Goal: Task Accomplishment & Management: Use online tool/utility

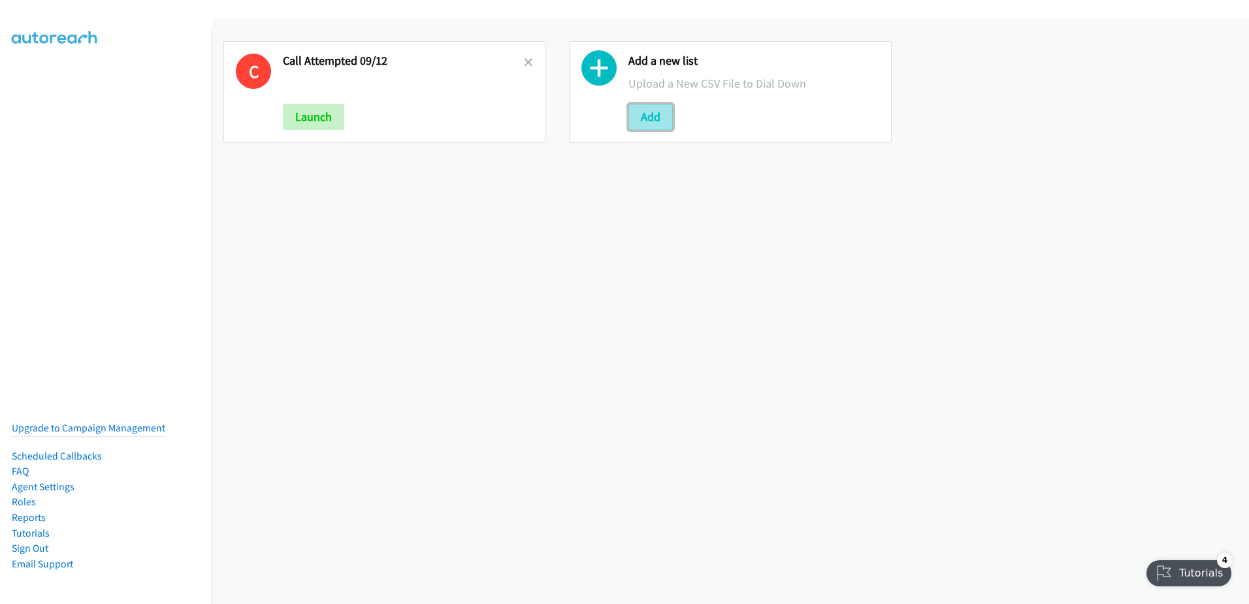
click at [659, 119] on button "Add" at bounding box center [651, 117] width 44 height 26
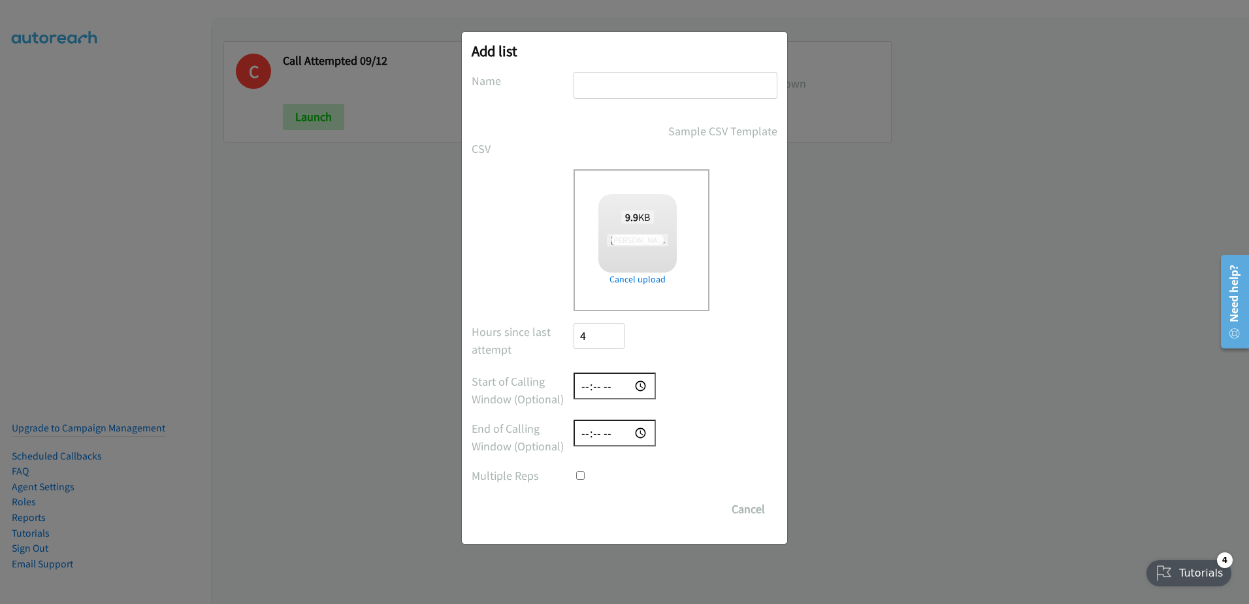
checkbox input "true"
click at [635, 100] on div at bounding box center [676, 91] width 204 height 39
click at [638, 88] on input "text" at bounding box center [676, 85] width 204 height 27
type input "new leads 09/12"
click at [574, 496] on input "Save List" at bounding box center [608, 509] width 69 height 26
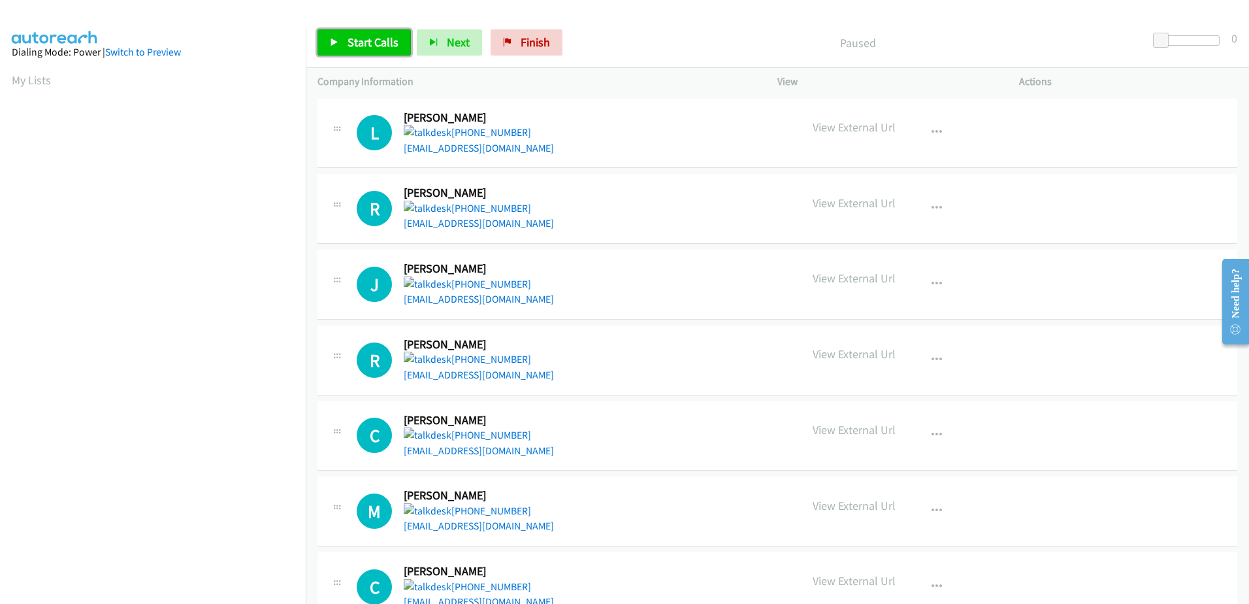
click at [366, 38] on span "Start Calls" at bounding box center [373, 42] width 51 height 15
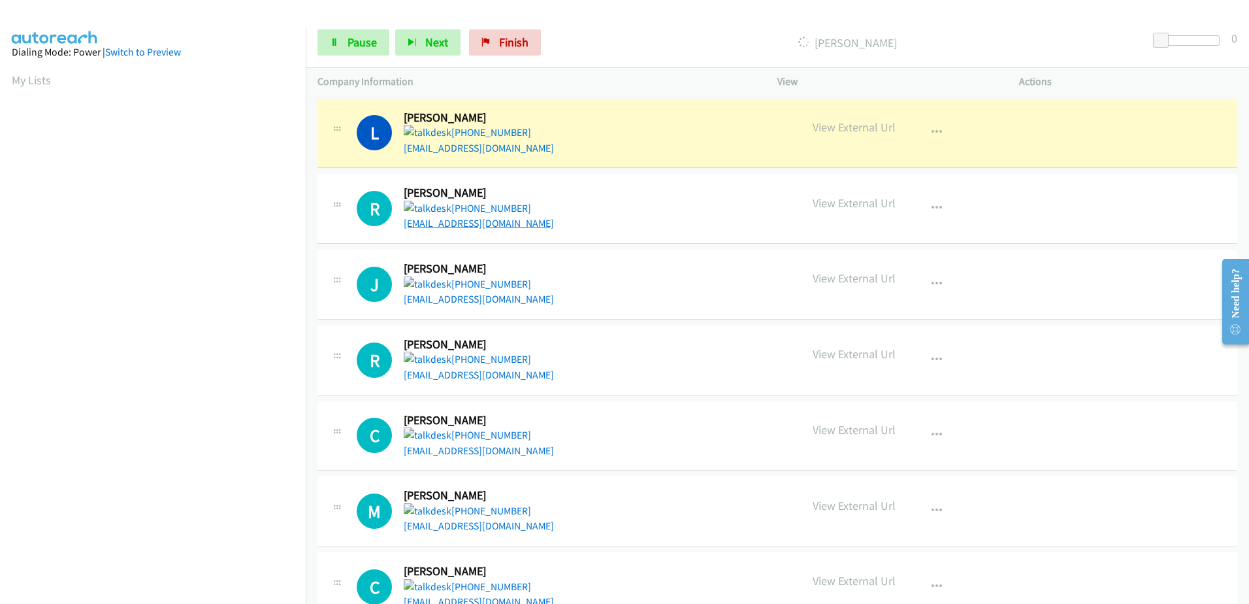
scroll to position [129, 0]
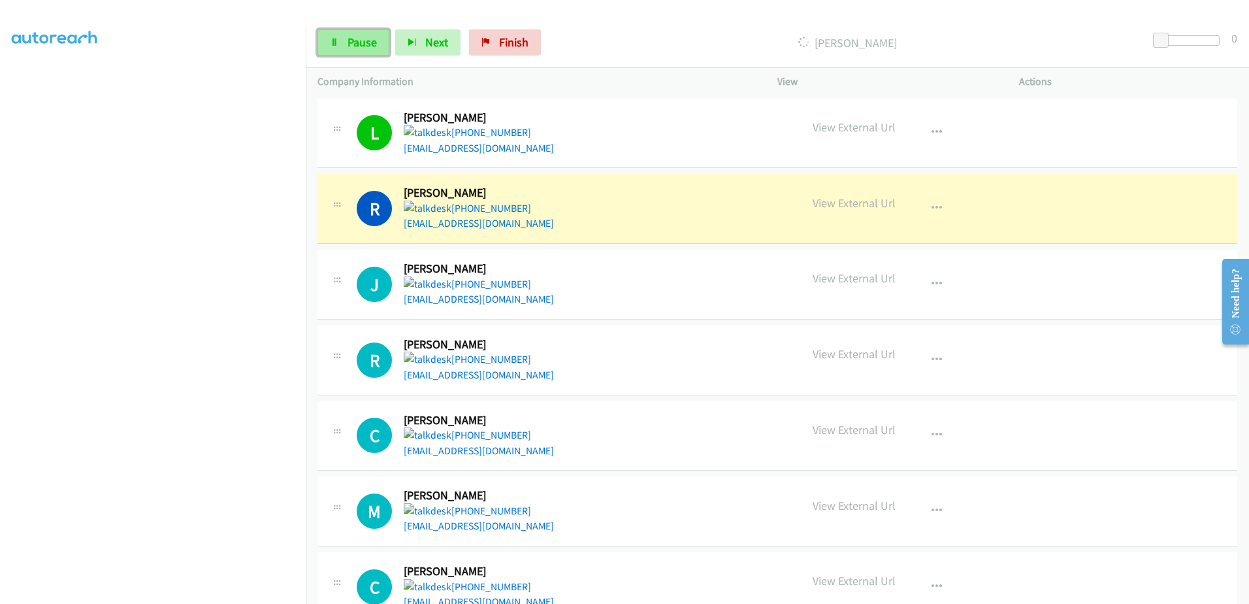
click at [331, 44] on icon at bounding box center [334, 43] width 9 height 9
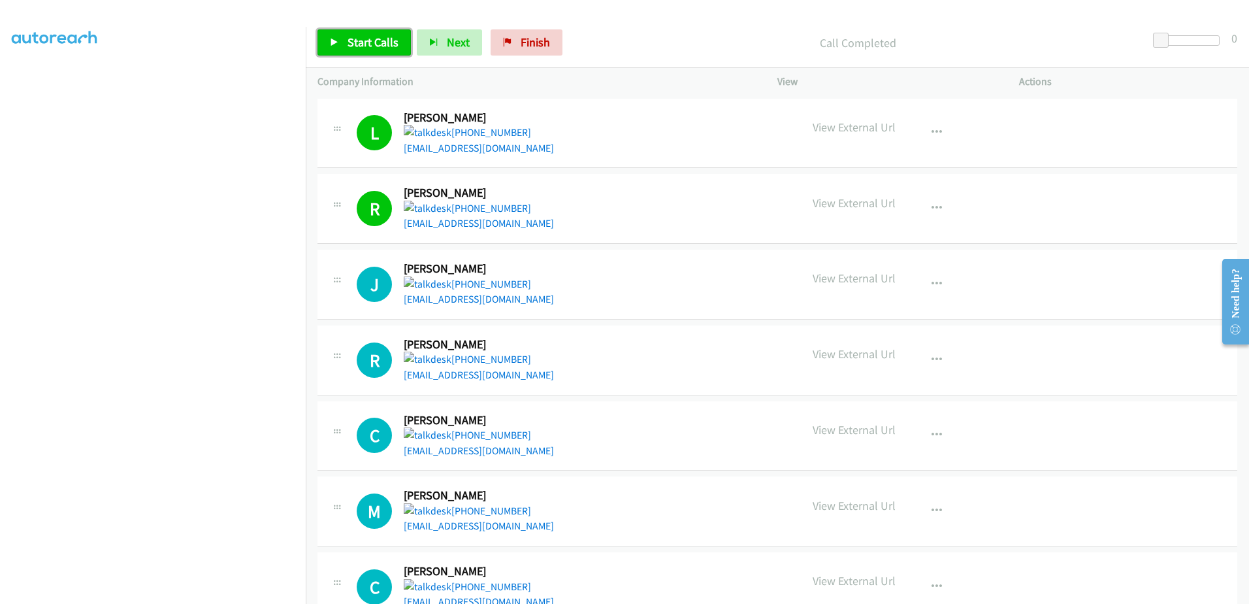
click at [339, 35] on link "Start Calls" at bounding box center [364, 42] width 93 height 26
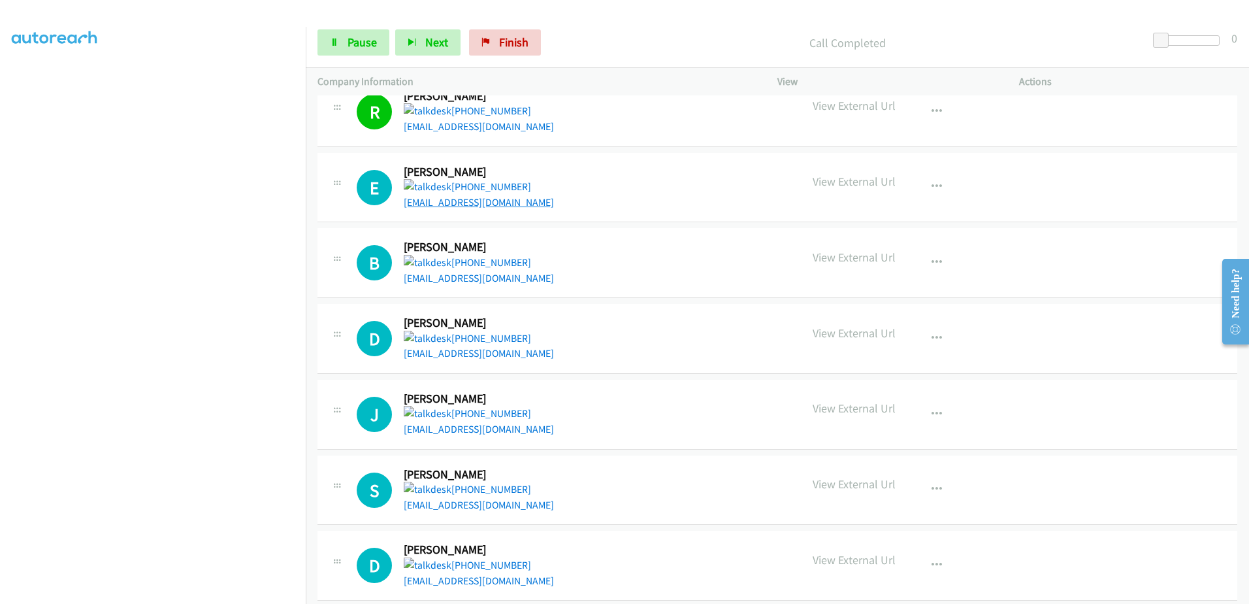
scroll to position [719, 0]
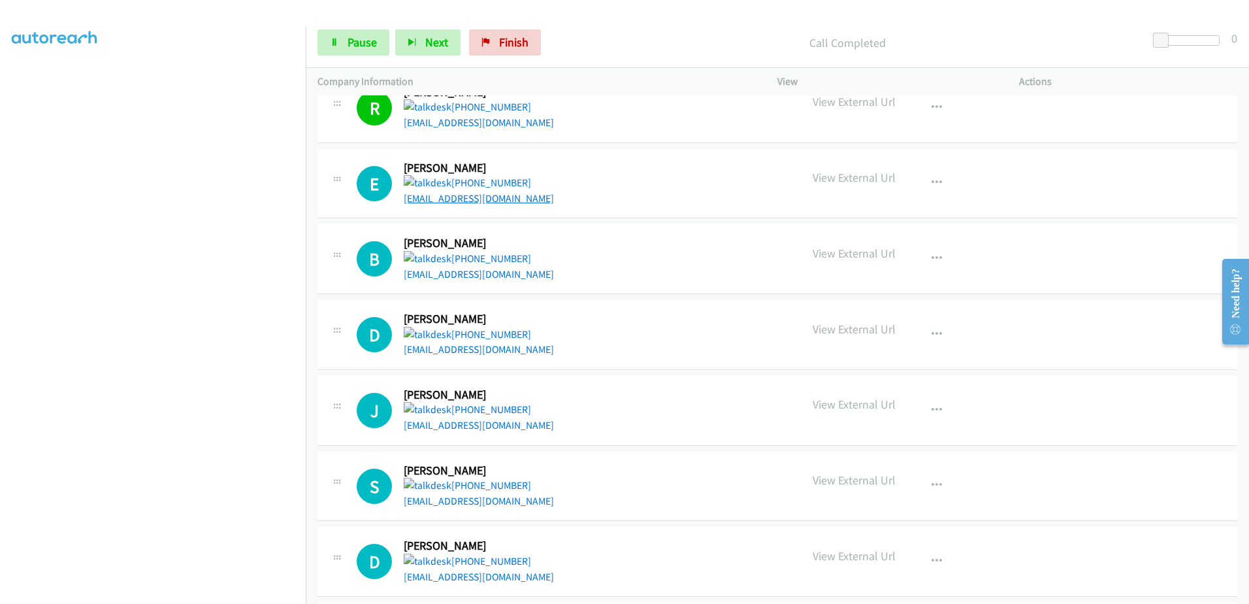
drag, startPoint x: 460, startPoint y: 191, endPoint x: 435, endPoint y: 193, distance: 24.9
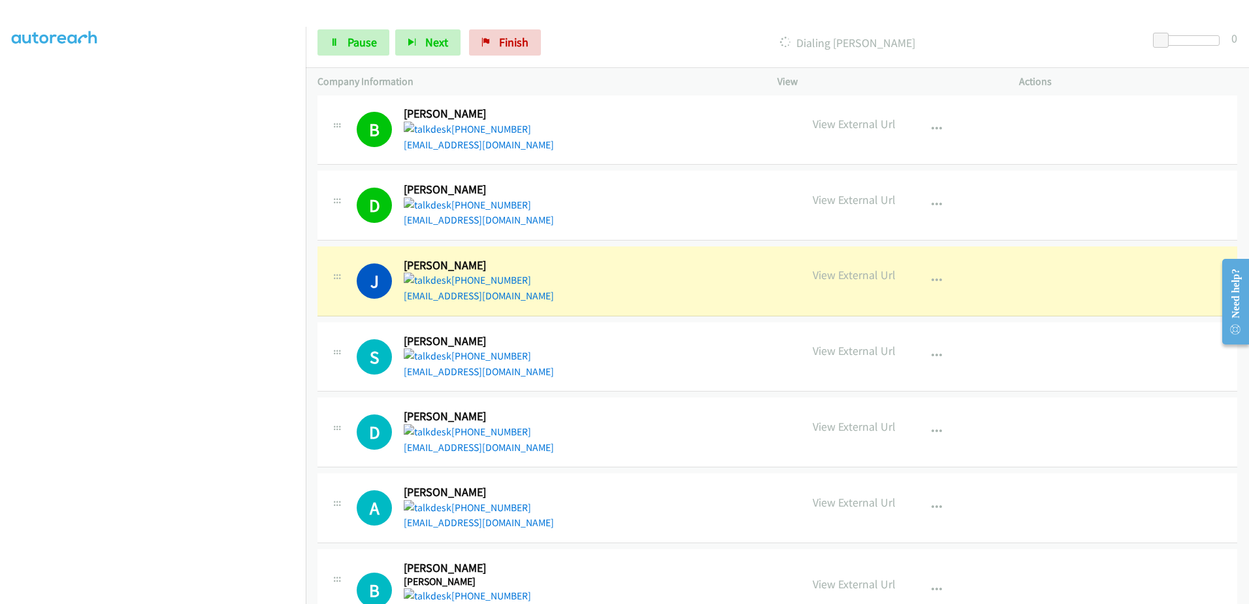
scroll to position [849, 0]
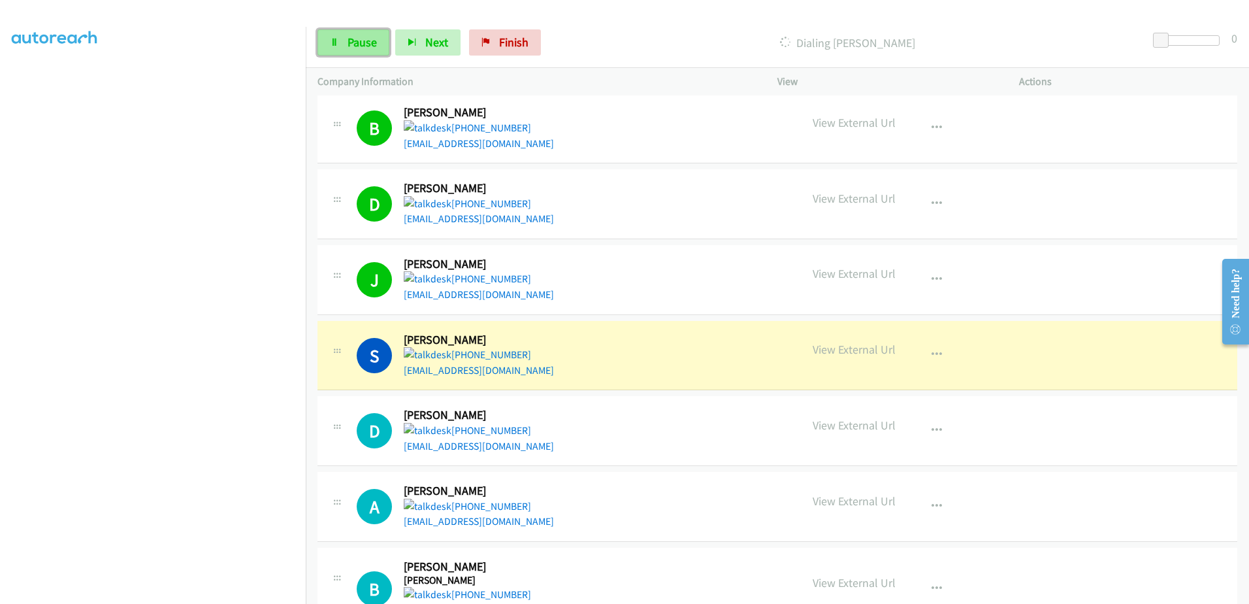
click at [340, 31] on link "Pause" at bounding box center [354, 42] width 72 height 26
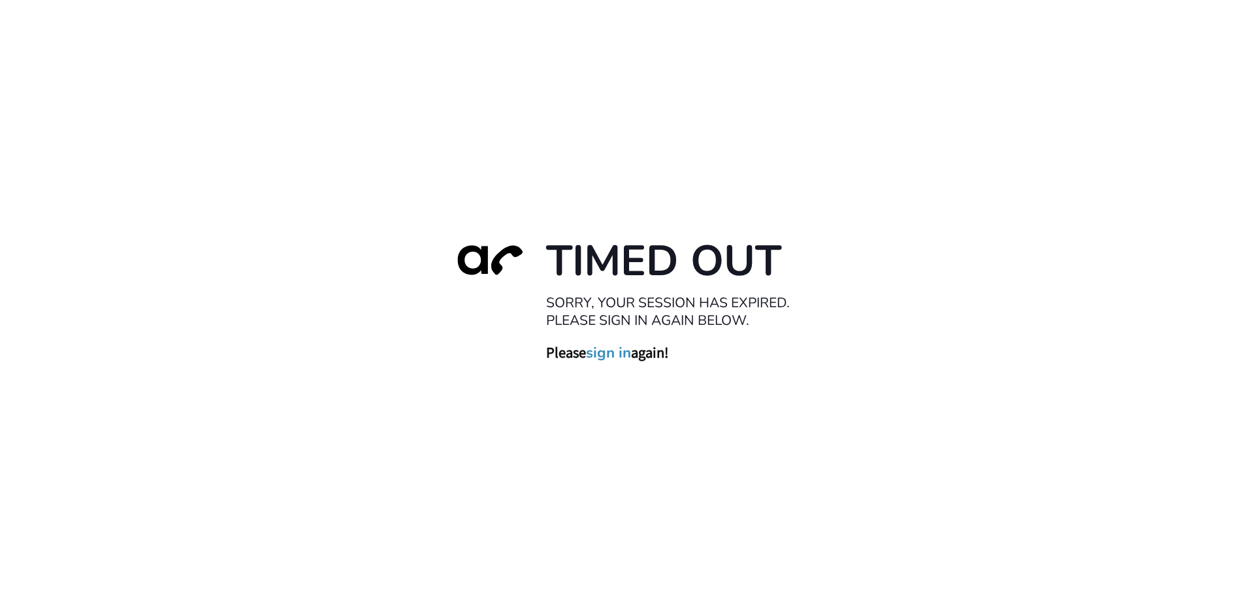
click at [624, 356] on link "sign in" at bounding box center [608, 353] width 45 height 18
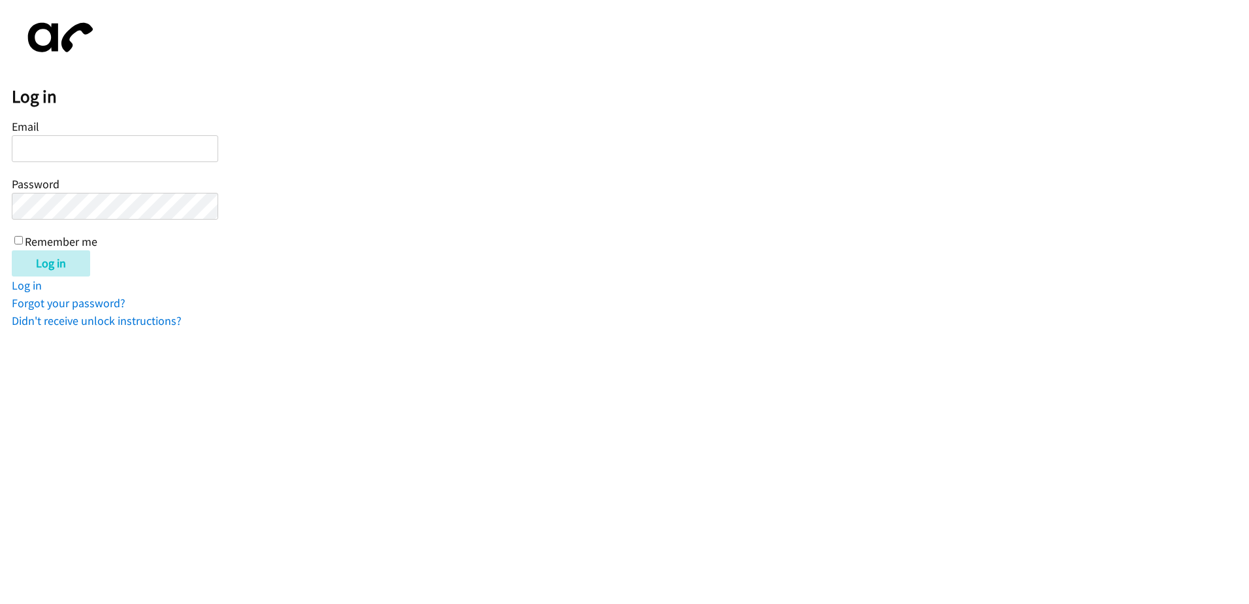
click at [300, 51] on div "Log in Email Password Remember me Log in Log in Forgot your password? Didn't re…" at bounding box center [631, 171] width 1238 height 318
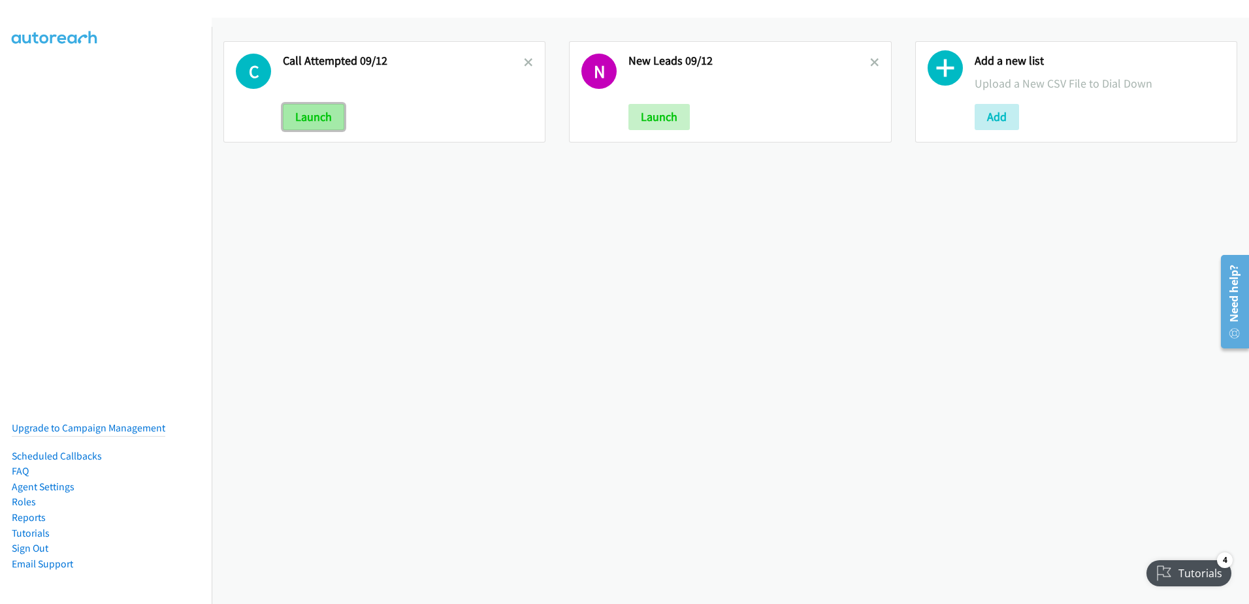
click at [316, 123] on button "Launch" at bounding box center [313, 117] width 61 height 26
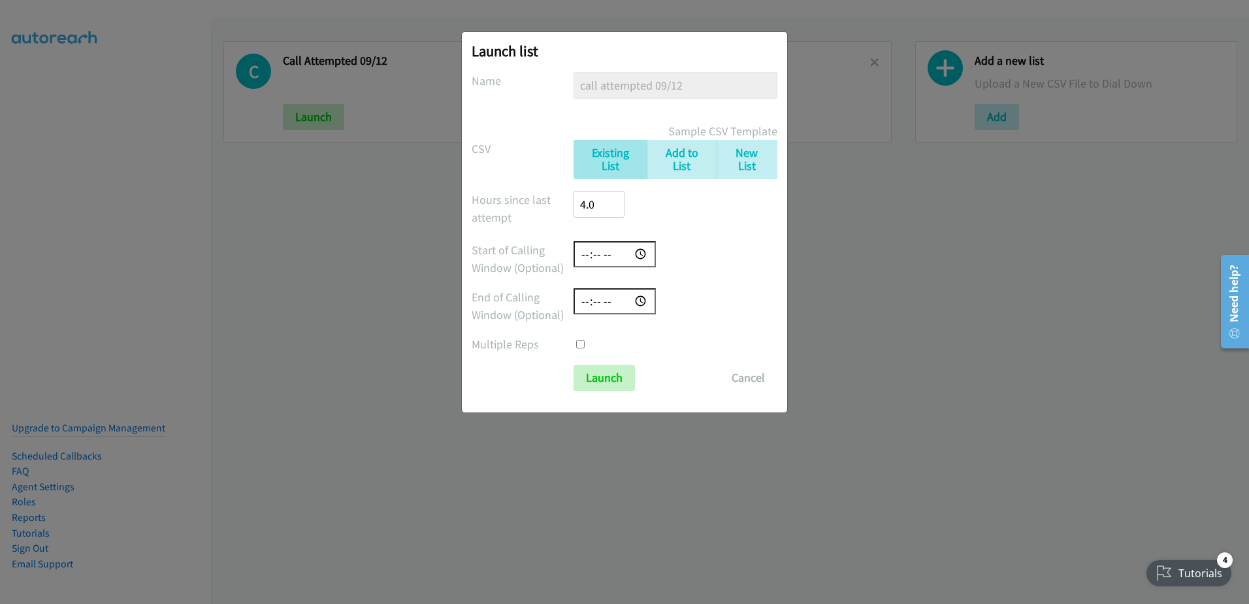
click at [980, 271] on div "Launch list No phone fields were returned for that Report or List View Please u…" at bounding box center [624, 308] width 1249 height 592
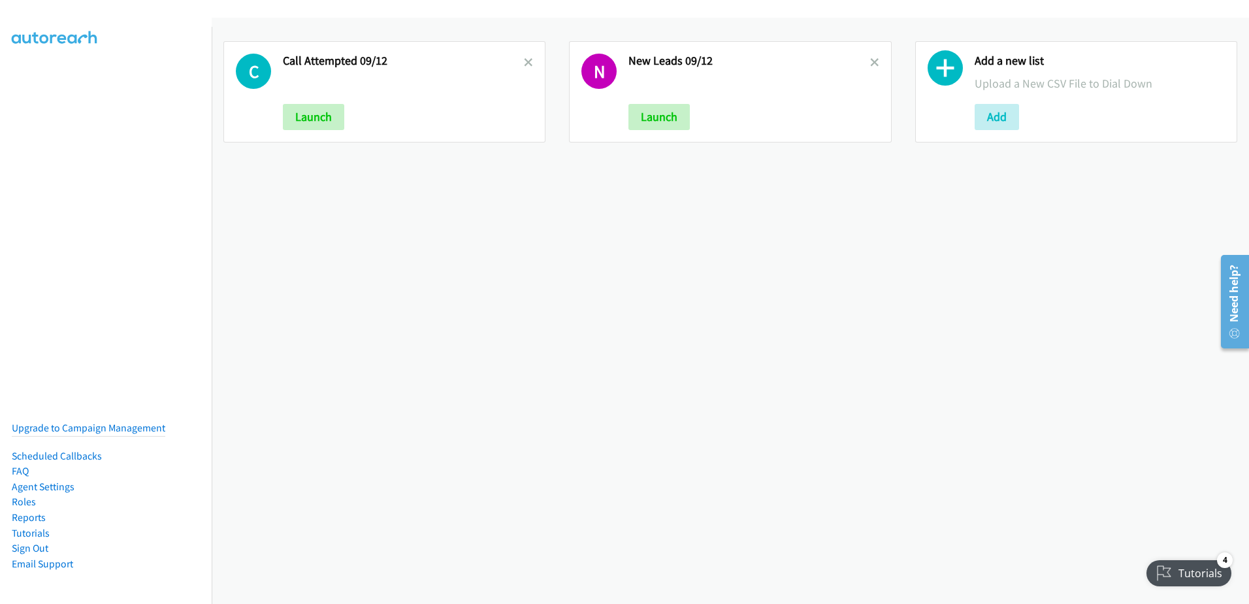
click at [531, 59] on div "C Call Attempted 09/12 Launch" at bounding box center [384, 91] width 322 height 101
click at [524, 62] on icon at bounding box center [528, 63] width 9 height 9
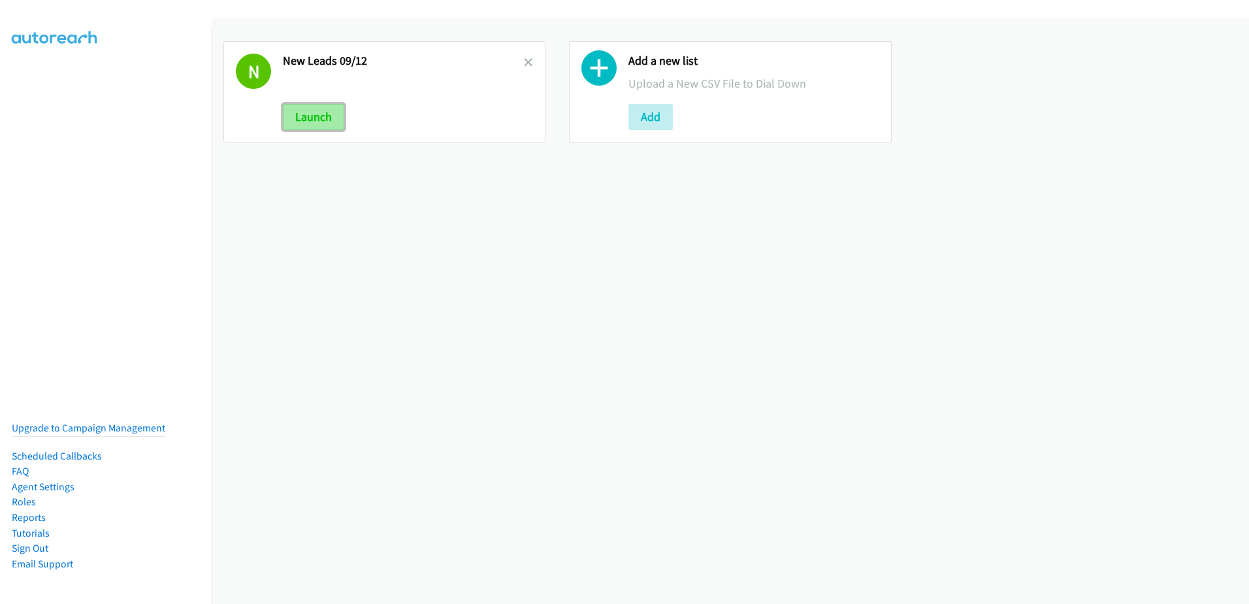
click at [306, 114] on button "Launch" at bounding box center [313, 117] width 61 height 26
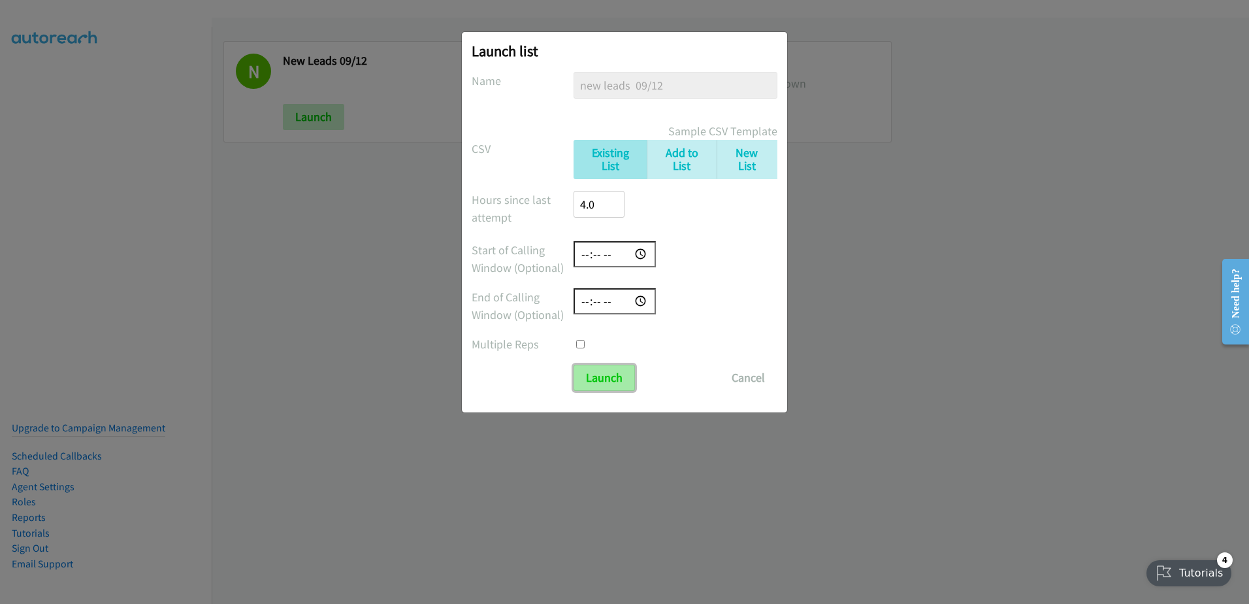
click at [597, 377] on input "Launch" at bounding box center [604, 378] width 61 height 26
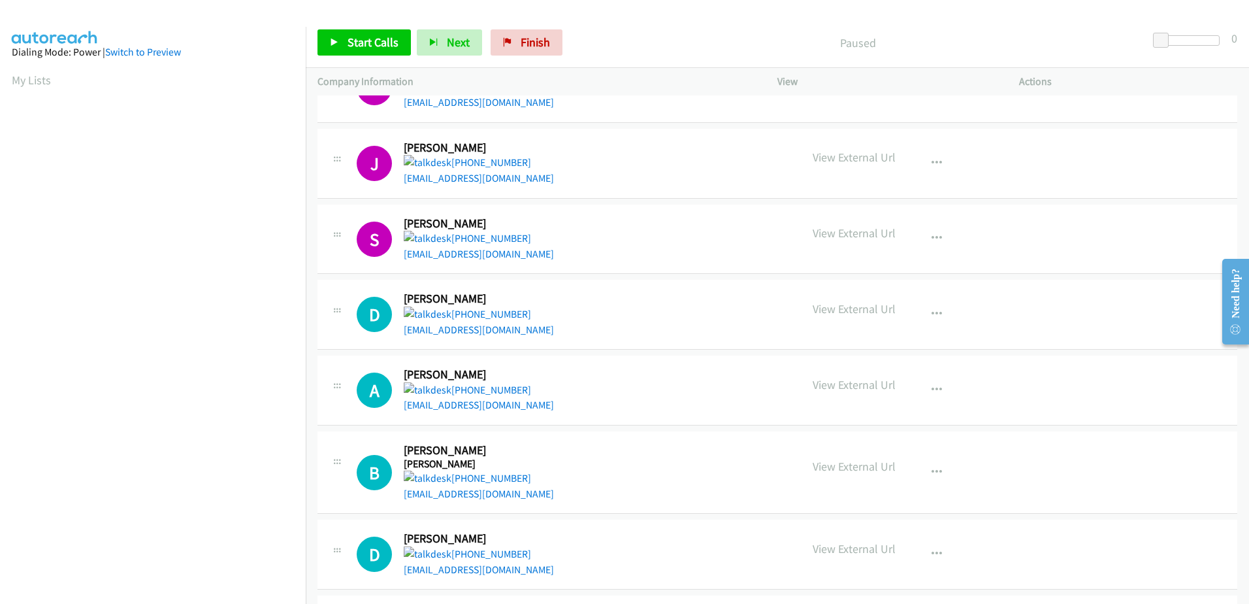
scroll to position [980, 0]
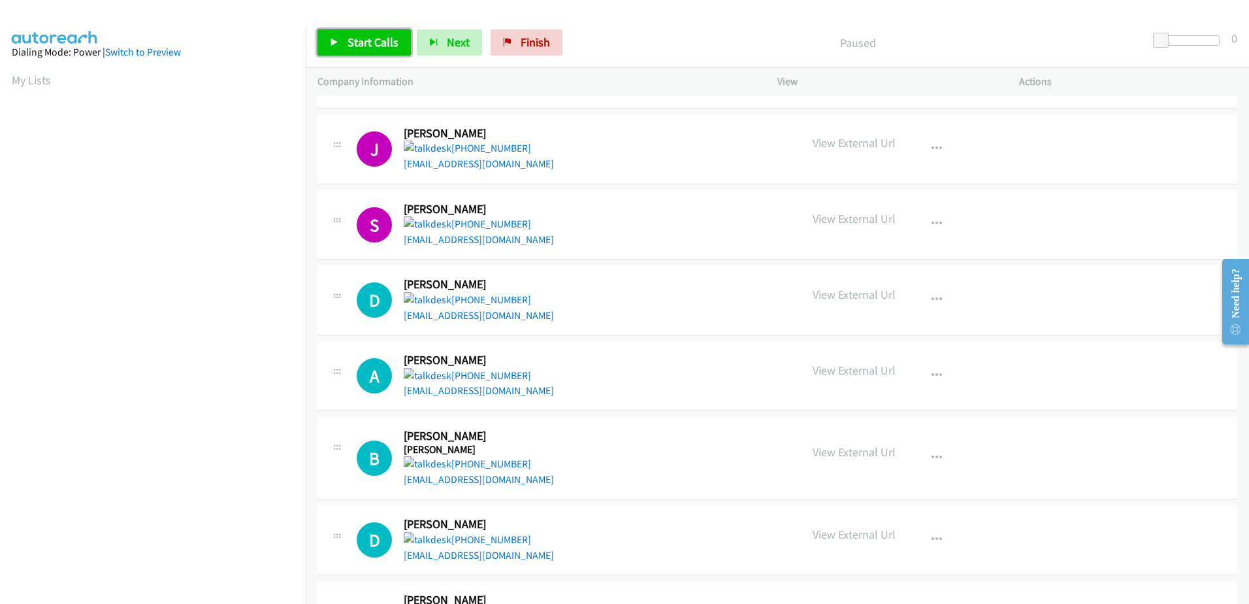
click at [393, 41] on span "Start Calls" at bounding box center [373, 42] width 51 height 15
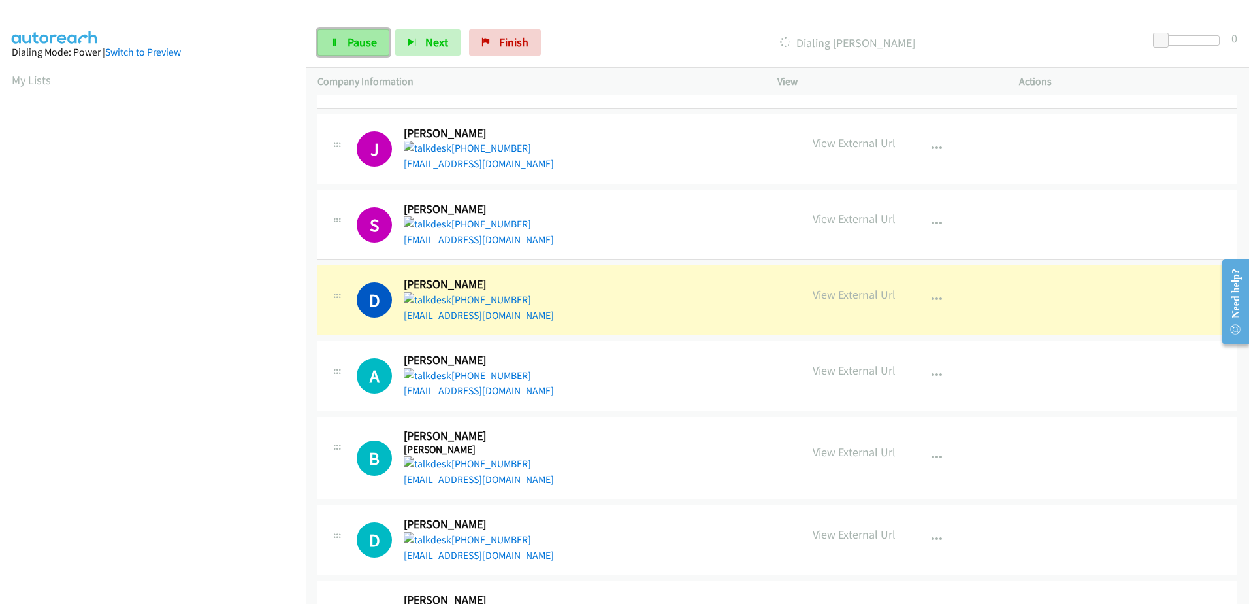
click at [369, 44] on span "Pause" at bounding box center [362, 42] width 29 height 15
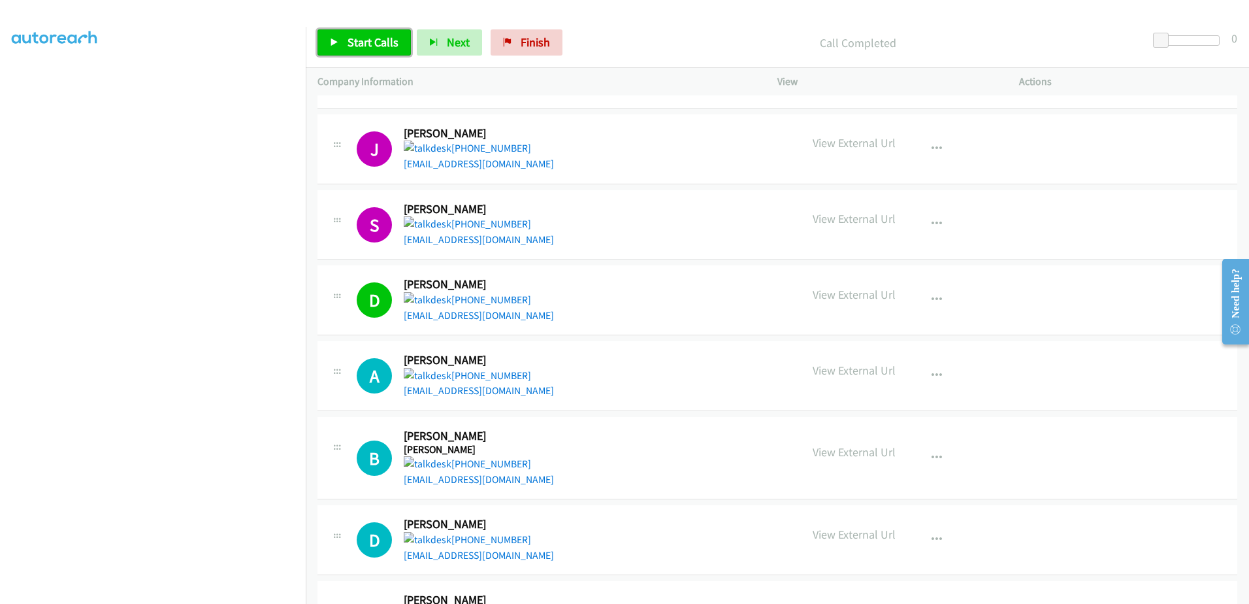
click at [377, 47] on span "Start Calls" at bounding box center [373, 42] width 51 height 15
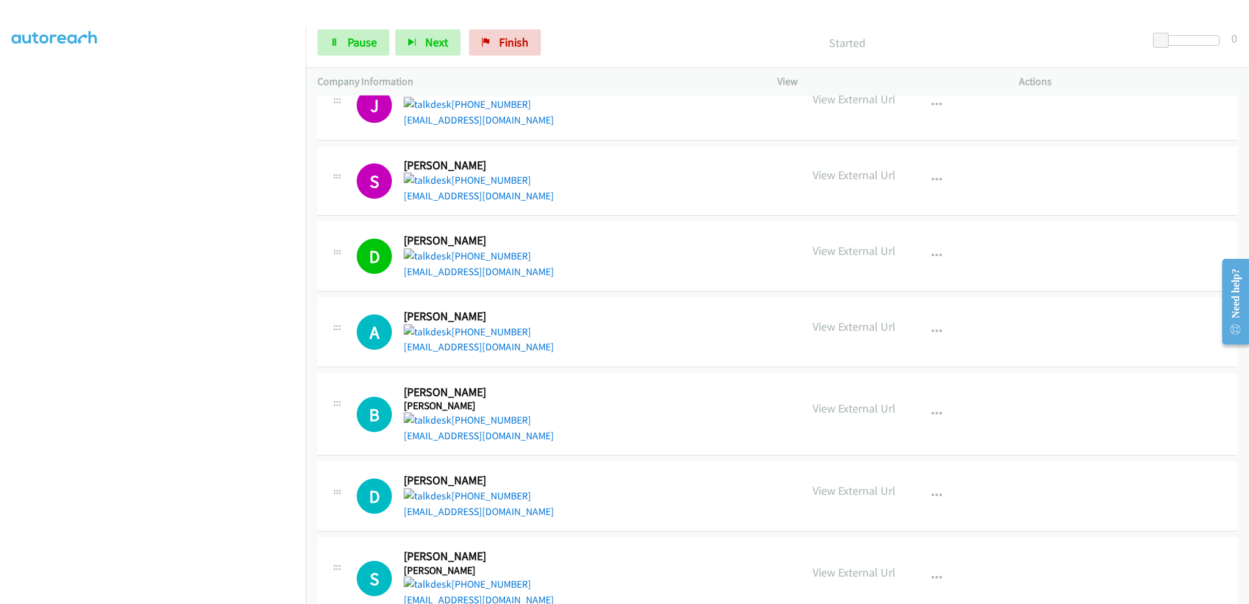
scroll to position [1045, 0]
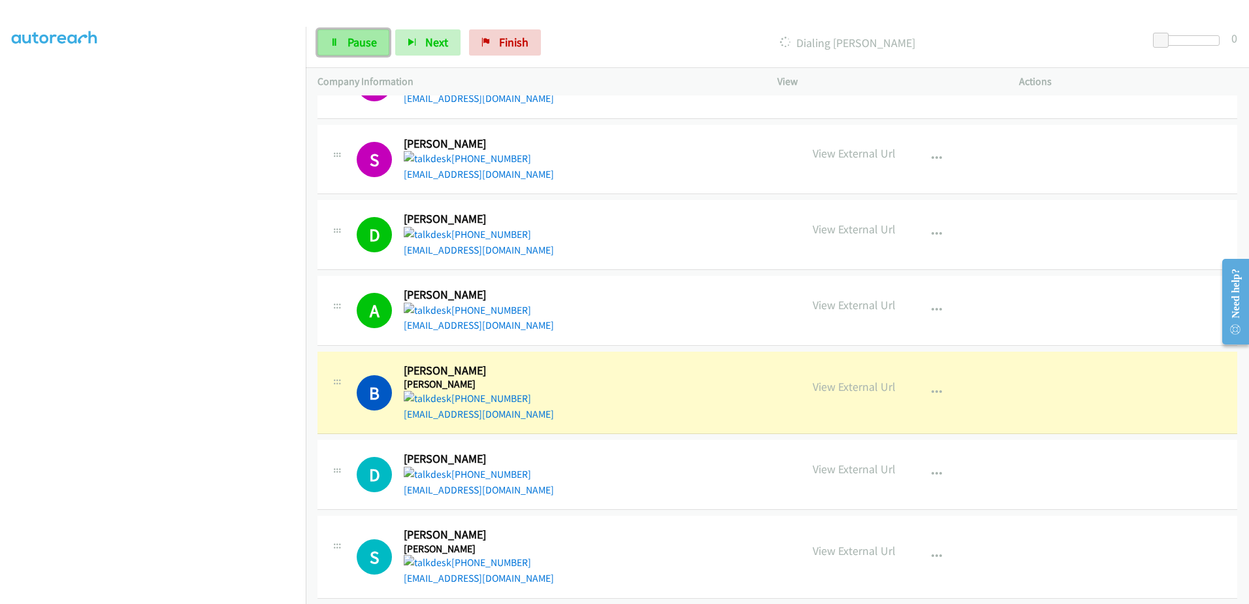
click at [346, 31] on link "Pause" at bounding box center [354, 42] width 72 height 26
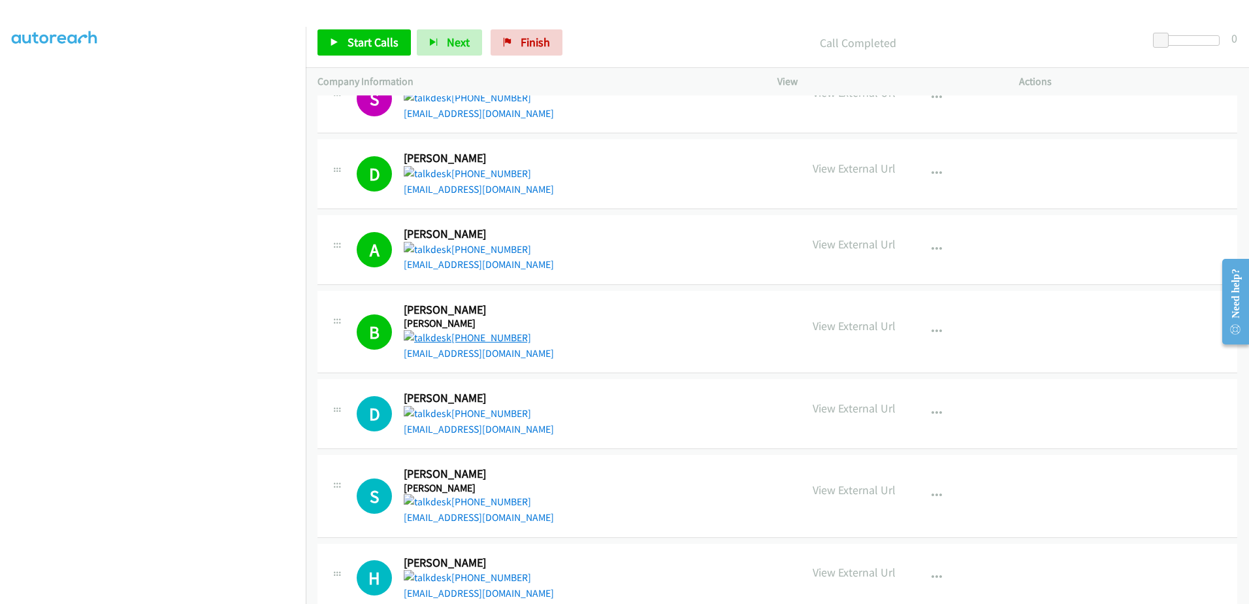
scroll to position [1111, 0]
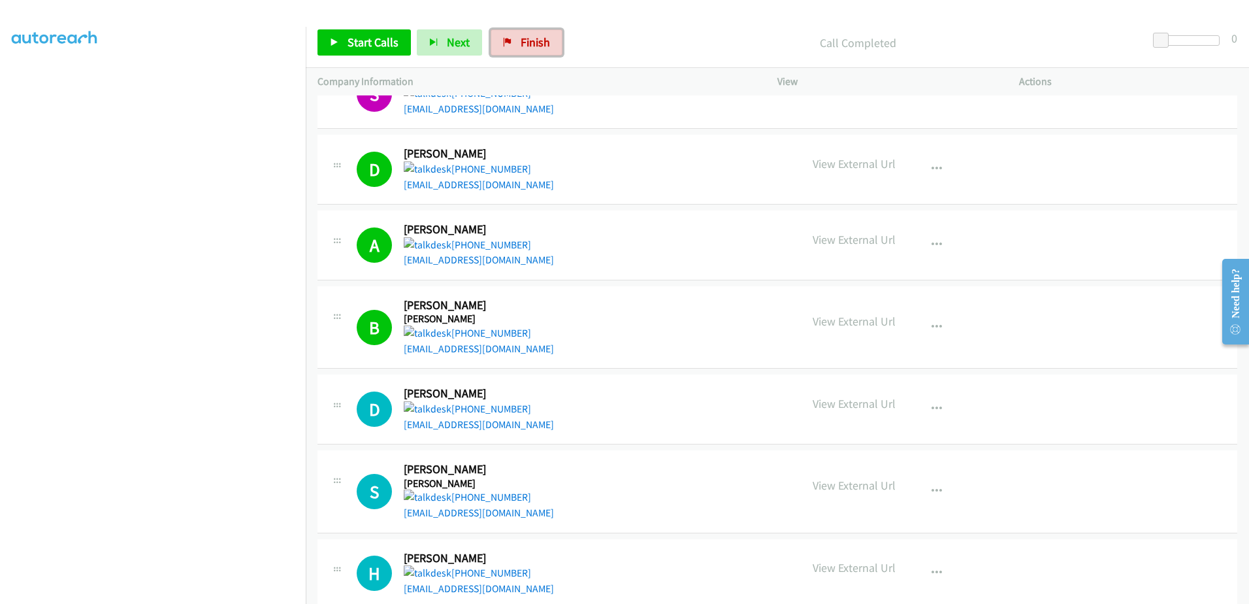
drag, startPoint x: 523, startPoint y: 39, endPoint x: 705, endPoint y: 41, distance: 182.3
click at [523, 39] on span "Finish" at bounding box center [535, 42] width 29 height 15
